Goal: Transaction & Acquisition: Register for event/course

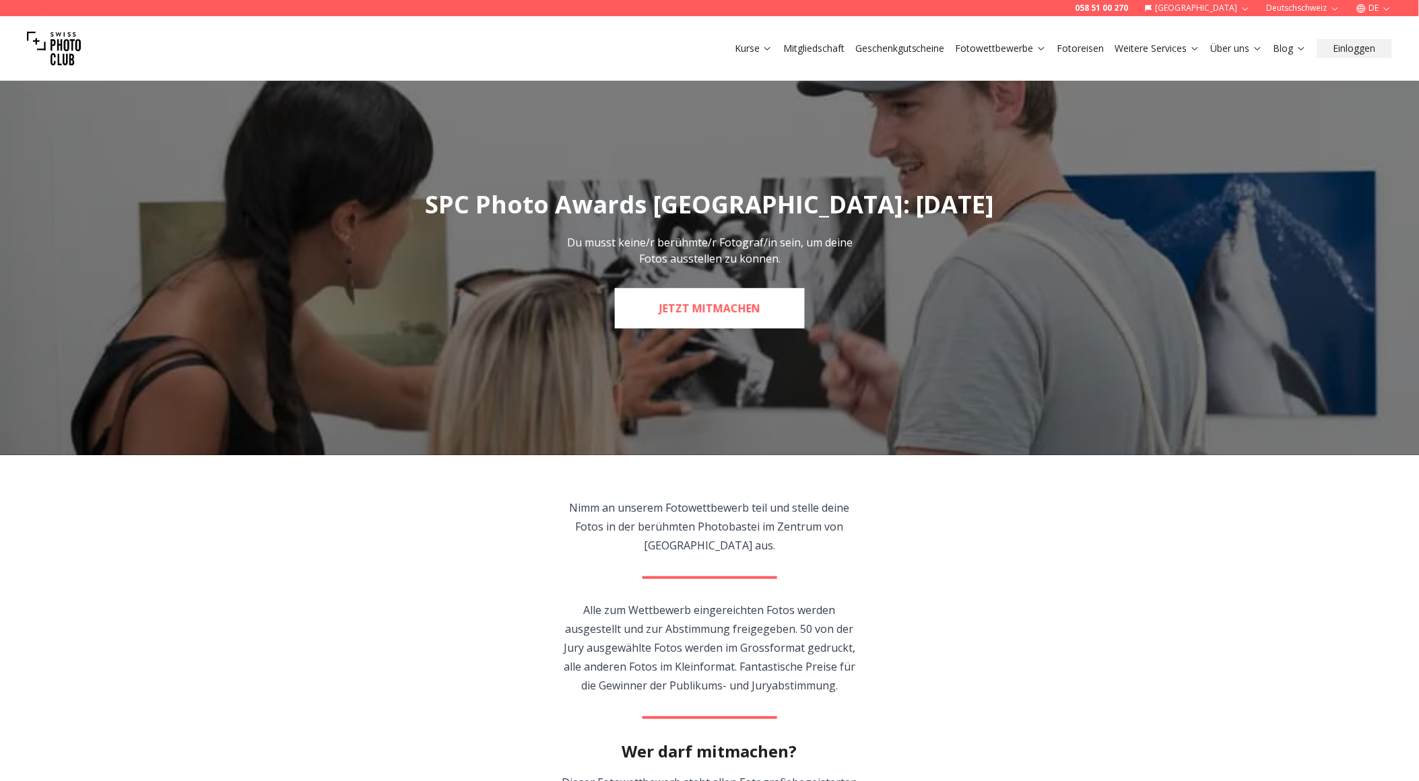
click at [725, 300] on link "JETZT MITMACHEN" at bounding box center [710, 308] width 190 height 40
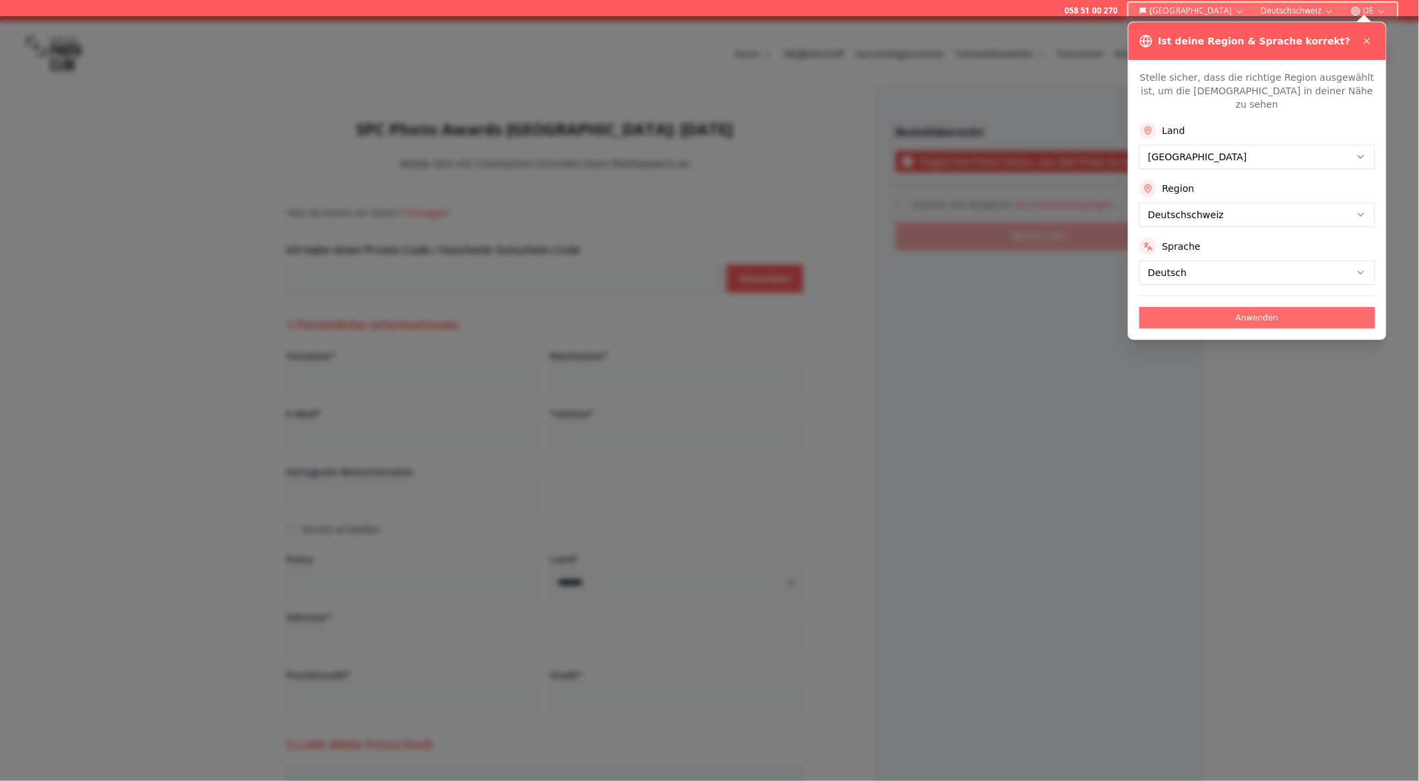
click at [1225, 310] on button "Anwenden" at bounding box center [1258, 318] width 236 height 22
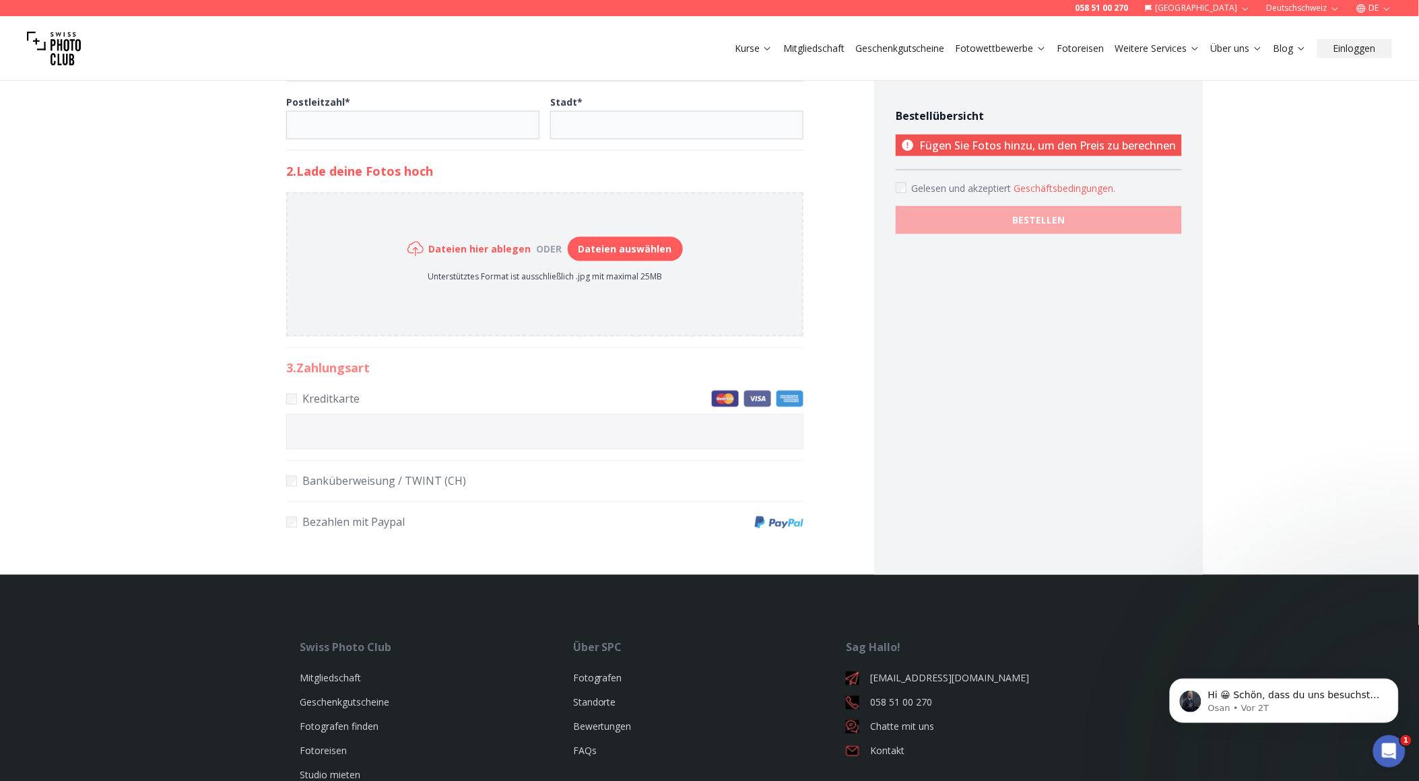
scroll to position [728, 0]
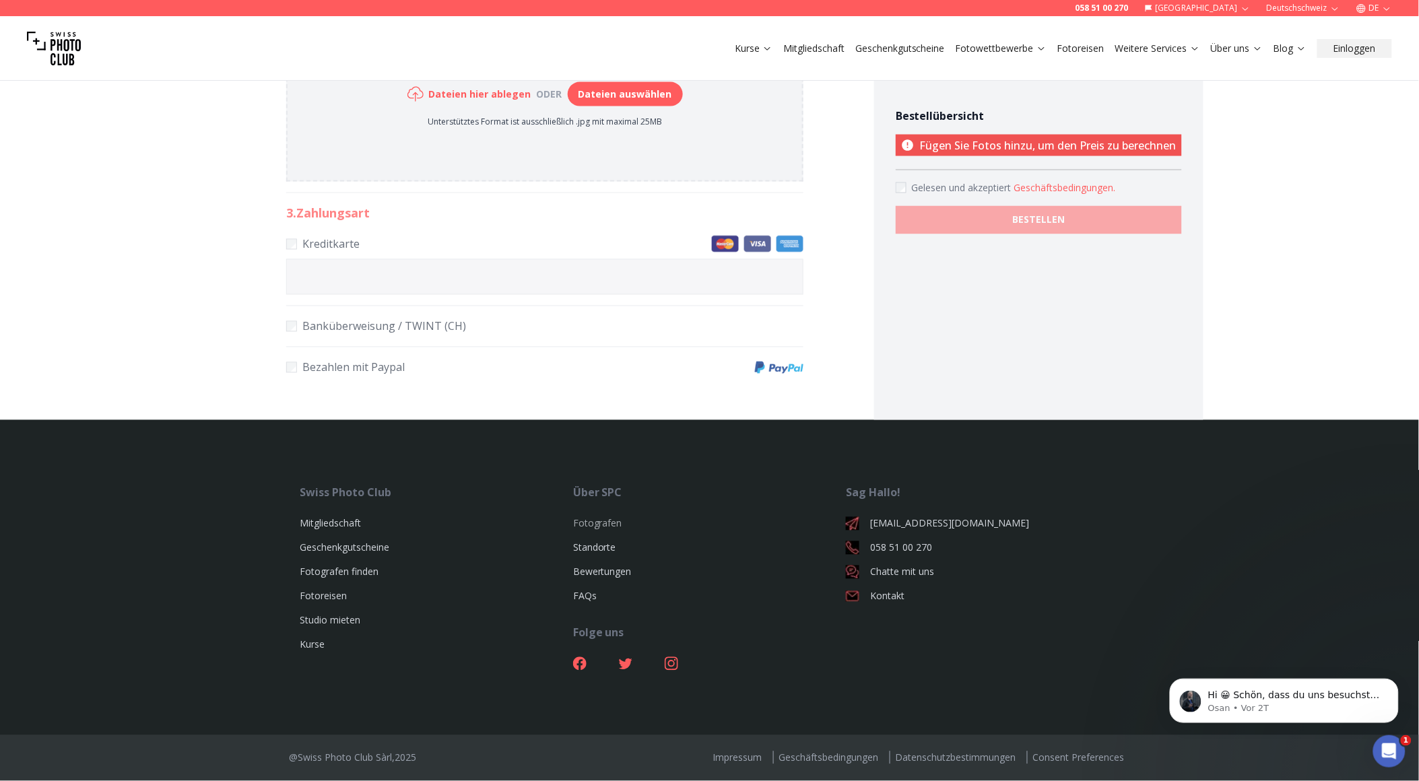
click at [594, 527] on link "Fotografen" at bounding box center [597, 523] width 49 height 13
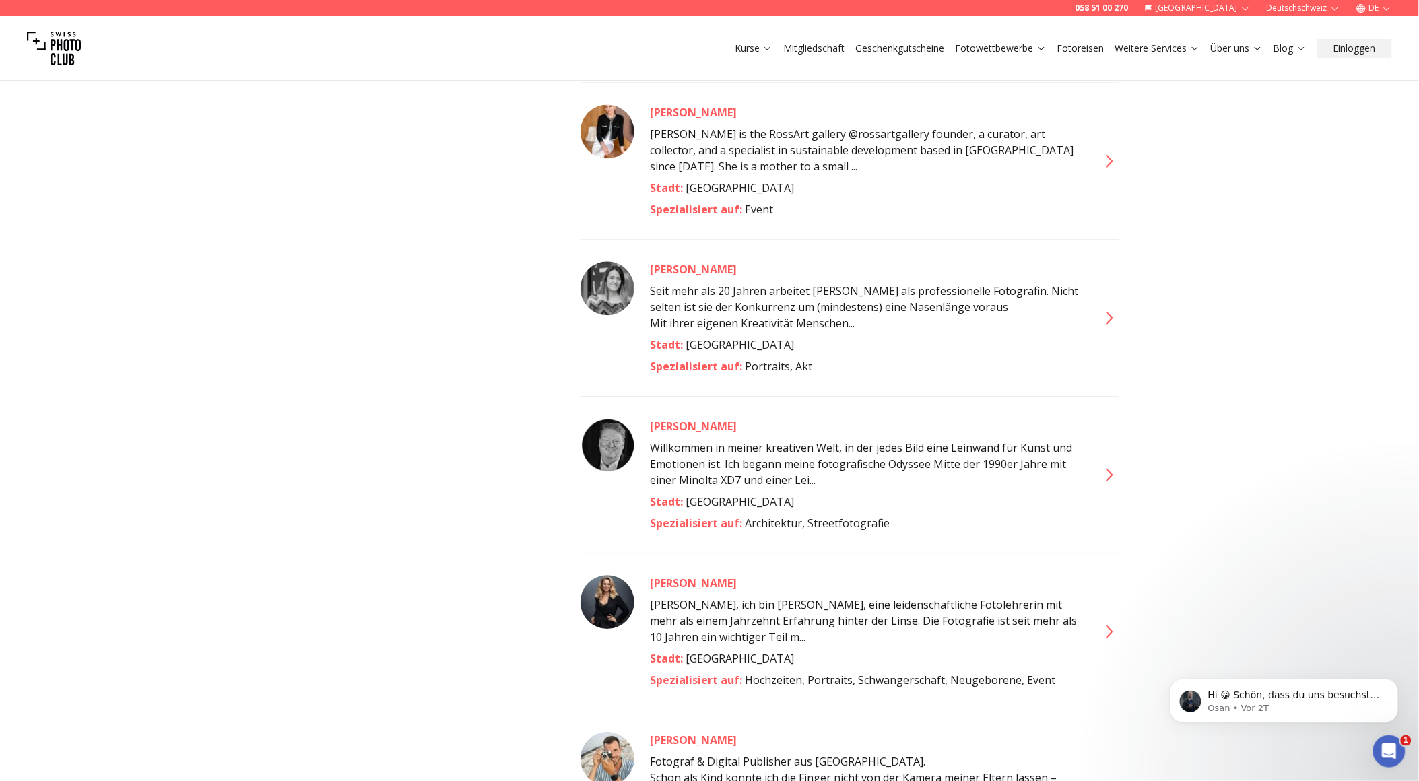
scroll to position [6437, 0]
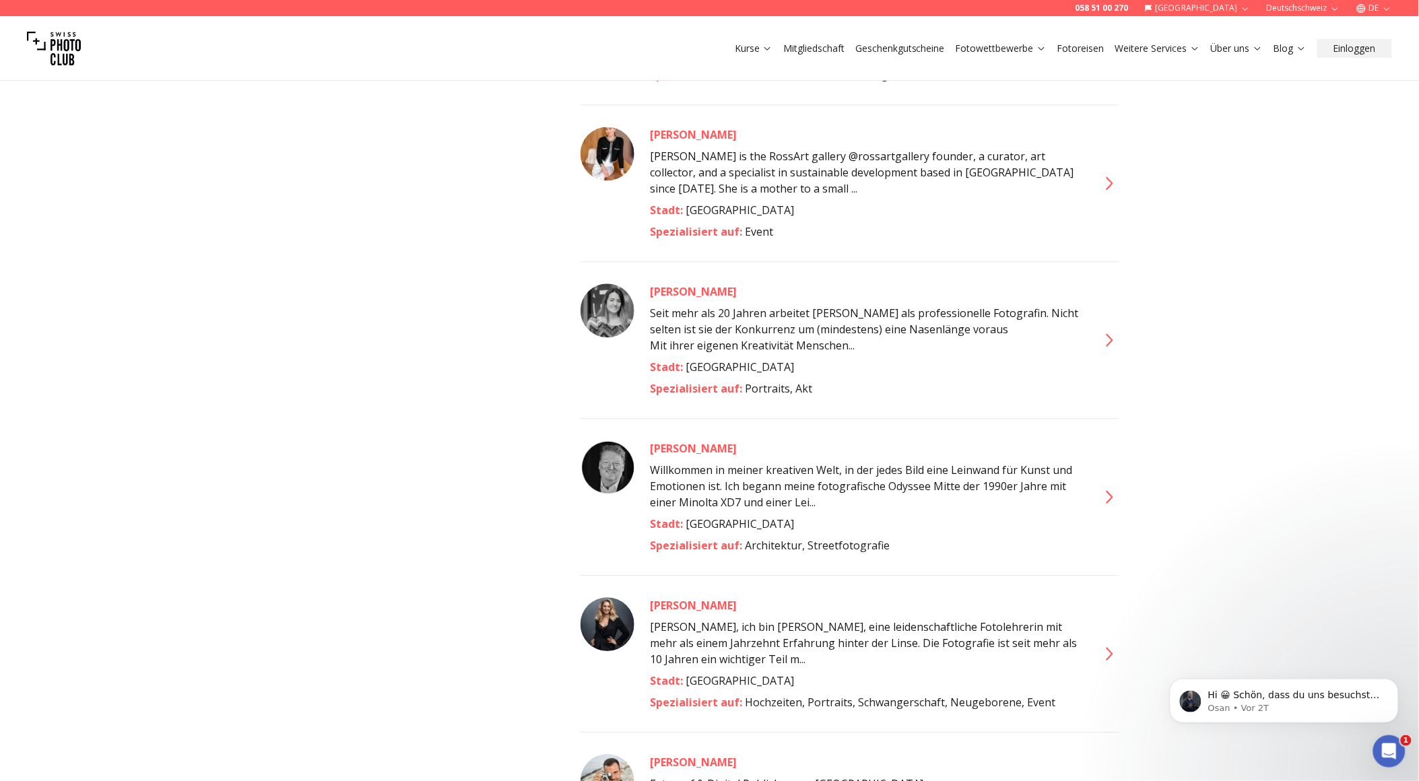
click at [57, 52] on img at bounding box center [54, 49] width 54 height 54
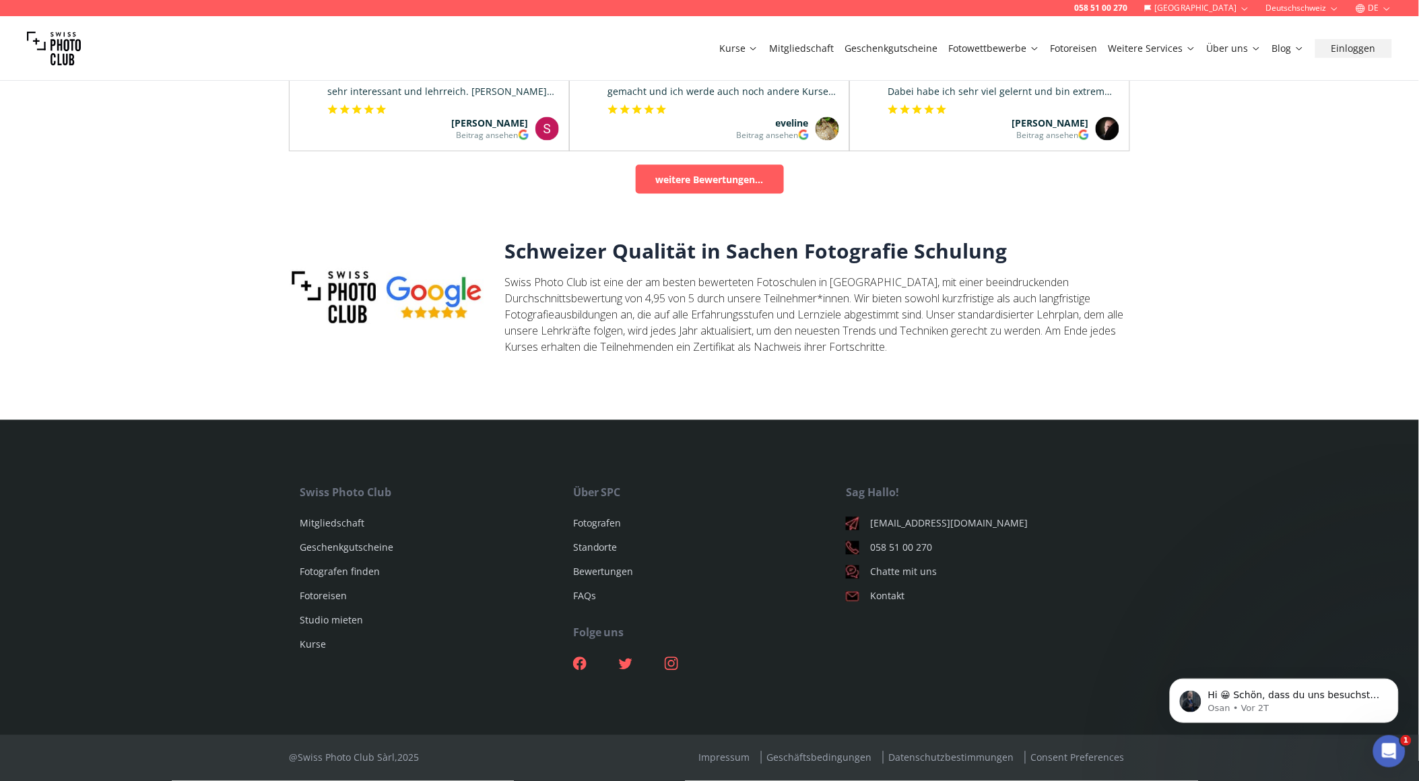
scroll to position [4406, 0]
click at [319, 523] on link "Mitgliedschaft" at bounding box center [332, 523] width 65 height 13
